Goal: Transaction & Acquisition: Obtain resource

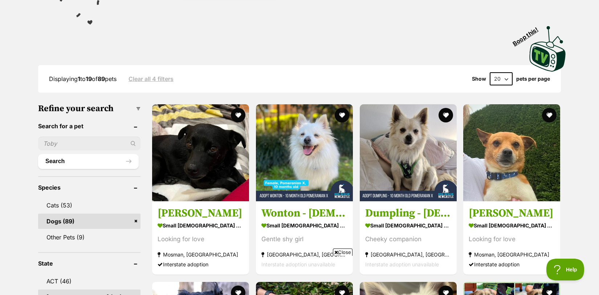
click at [318, 32] on div "Visit PetRescue TV (external site) Boop this!" at bounding box center [300, 46] width 534 height 53
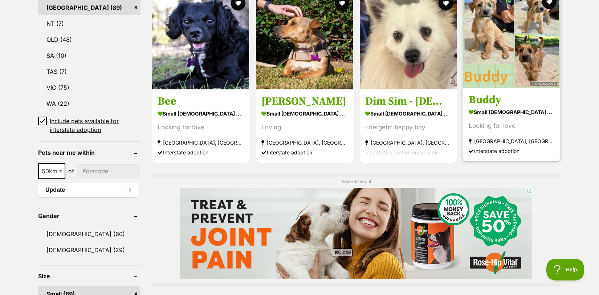
click at [490, 61] on img at bounding box center [511, 39] width 97 height 97
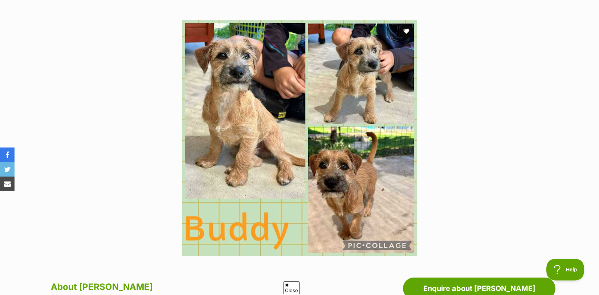
click at [240, 152] on img at bounding box center [299, 137] width 235 height 235
